Goal: Task Accomplishment & Management: Manage account settings

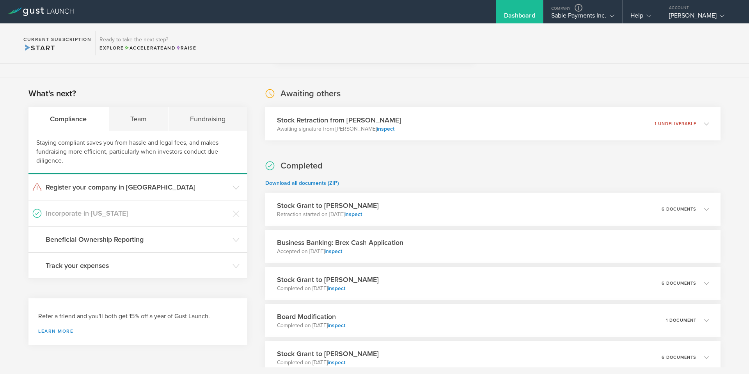
scroll to position [117, 0]
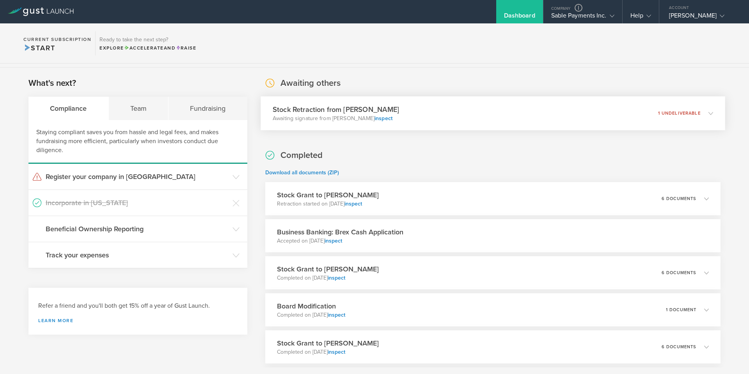
click at [517, 105] on div "Stock Retraction from [PERSON_NAME] Awaiting signature from [PERSON_NAME] inspe…" at bounding box center [493, 113] width 465 height 34
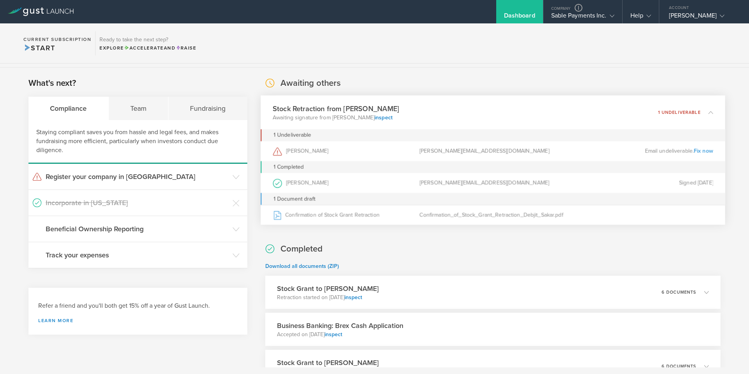
click at [704, 153] on link "Fix now" at bounding box center [704, 150] width 20 height 7
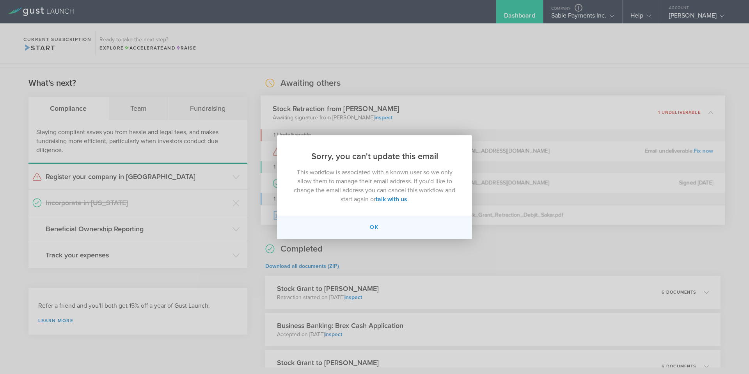
click at [393, 223] on button "Ok" at bounding box center [374, 227] width 195 height 23
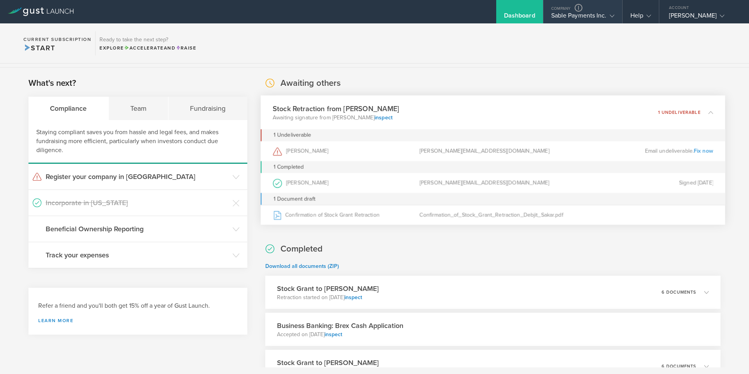
click at [562, 12] on div "Sable Payments Inc." at bounding box center [582, 18] width 63 height 12
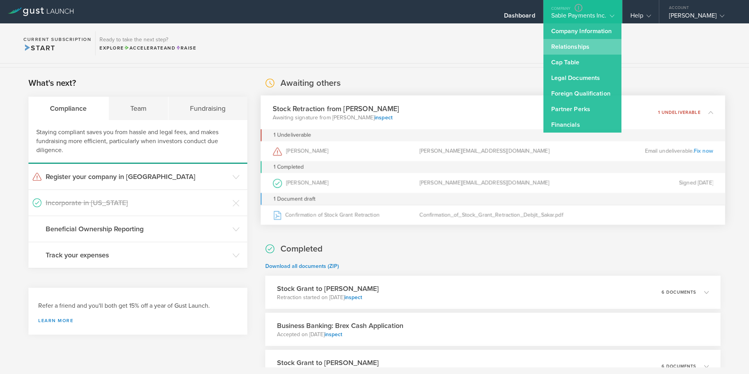
click at [567, 47] on link "Relationships" at bounding box center [583, 47] width 78 height 16
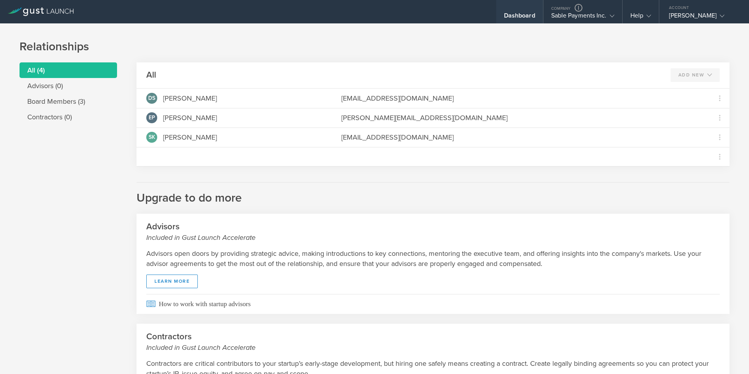
click at [515, 14] on div "Dashboard" at bounding box center [519, 18] width 31 height 12
